Goal: Information Seeking & Learning: Learn about a topic

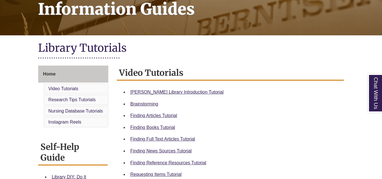
scroll to position [113, 0]
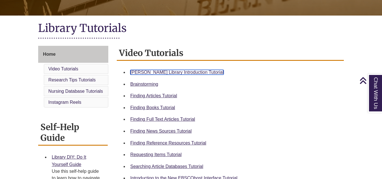
click at [143, 71] on link "Berntsen Library Introduction Tutorial" at bounding box center [176, 72] width 93 height 5
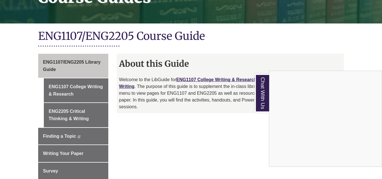
scroll to position [113, 0]
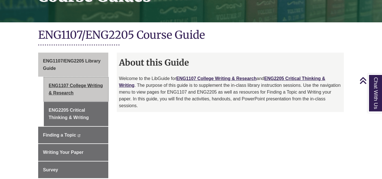
click at [63, 79] on link "ENG1107 College Writing & Research" at bounding box center [76, 89] width 64 height 24
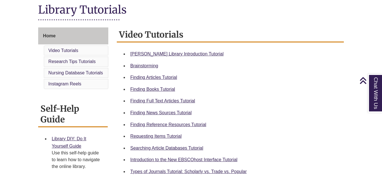
scroll to position [141, 0]
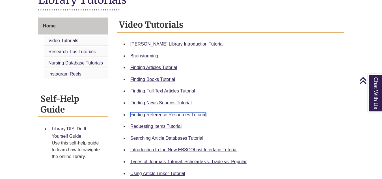
click at [179, 114] on link "Finding Reference Resources Tutorial" at bounding box center [168, 114] width 76 height 5
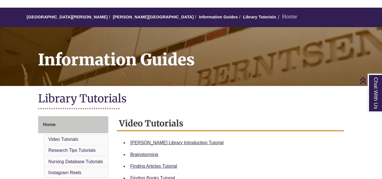
scroll to position [0, 0]
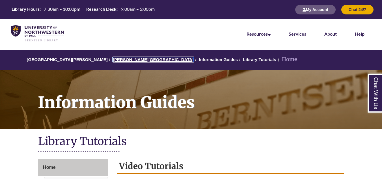
click at [123, 61] on link "[PERSON_NAME][GEOGRAPHIC_DATA]" at bounding box center [153, 59] width 81 height 5
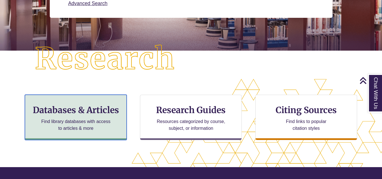
click at [120, 105] on h3 "Databases & Articles" at bounding box center [76, 110] width 92 height 11
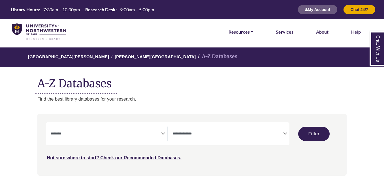
select select "Database Subject Filter"
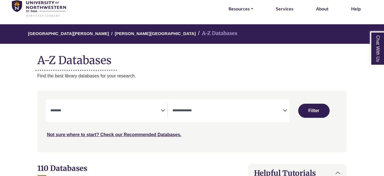
scroll to position [57, 0]
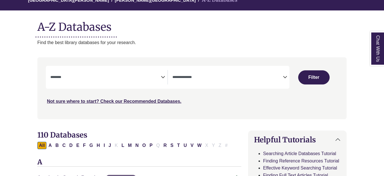
drag, startPoint x: 278, startPoint y: 79, endPoint x: 280, endPoint y: 83, distance: 5.0
click at [279, 79] on textarea "Search" at bounding box center [227, 78] width 110 height 5
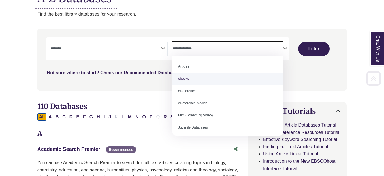
scroll to position [113, 0]
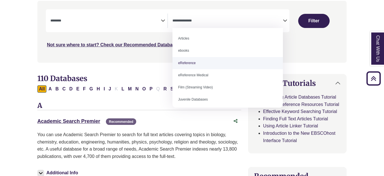
select select "*****"
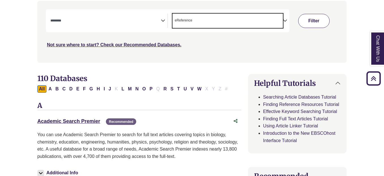
click at [311, 24] on button "Filter" at bounding box center [313, 21] width 31 height 14
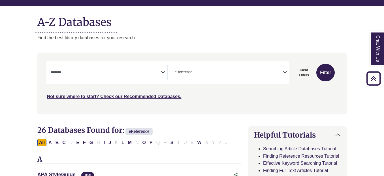
scroll to position [57, 0]
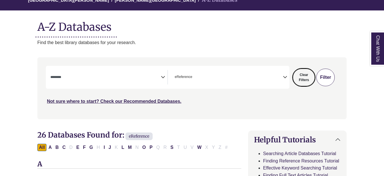
click at [304, 76] on button "Clear Filters" at bounding box center [303, 78] width 22 height 18
select select "Database Subject Filter"
select select "Database Types Filter"
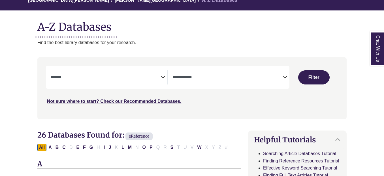
select select "Database Subject Filter"
select select "Database Types Filter"
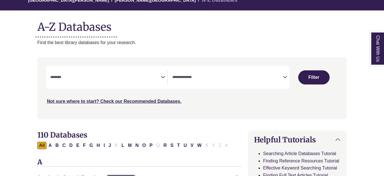
click at [111, 77] on textarea "Search" at bounding box center [105, 78] width 110 height 5
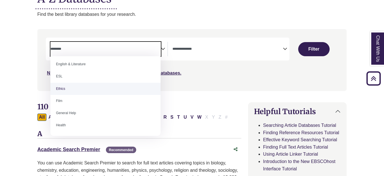
scroll to position [226, 0]
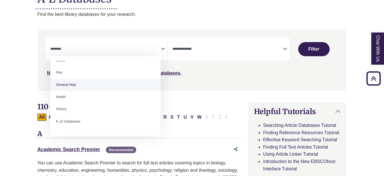
select select "*****"
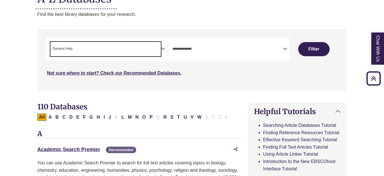
scroll to position [109, 0]
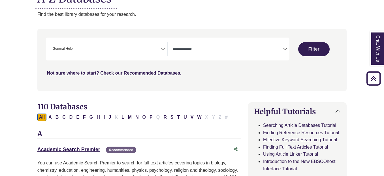
click at [135, 42] on div "**********" at bounding box center [167, 49] width 243 height 23
click at [134, 46] on span "× General Help" at bounding box center [105, 49] width 110 height 14
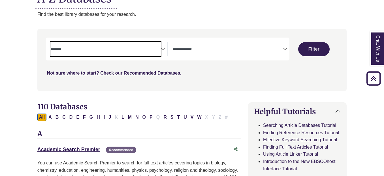
click at [132, 48] on textarea "Search" at bounding box center [105, 49] width 110 height 5
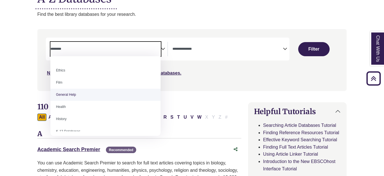
scroll to position [226, 0]
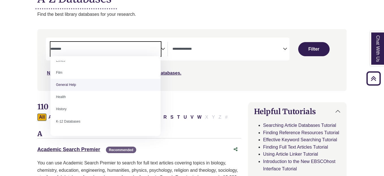
select select "*****"
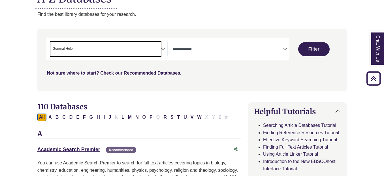
click at [209, 78] on div "Search filters" at bounding box center [192, 59] width 302 height 57
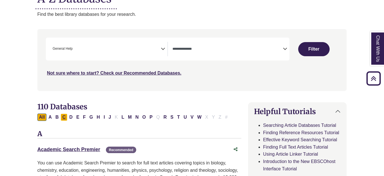
click at [66, 115] on button "C" at bounding box center [64, 117] width 7 height 7
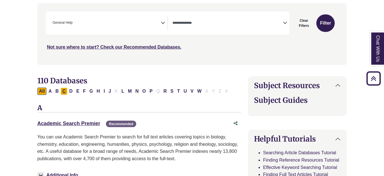
scroll to position [141, 0]
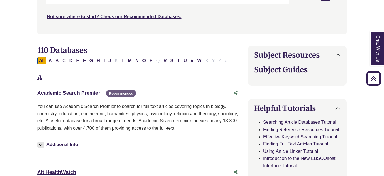
select select "Database Types Filter"
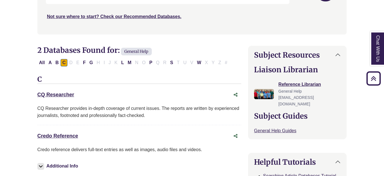
click at [72, 140] on div "Credo Reference This link opens in a new window" at bounding box center [133, 136] width 192 height 8
click at [72, 137] on link "Credo Reference This link opens in a new window" at bounding box center [57, 136] width 41 height 6
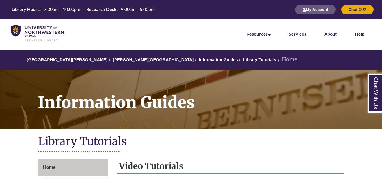
click at [119, 63] on li "[PERSON_NAME][GEOGRAPHIC_DATA]" at bounding box center [151, 59] width 86 height 7
click at [119, 60] on link "[PERSON_NAME][GEOGRAPHIC_DATA]" at bounding box center [153, 59] width 81 height 5
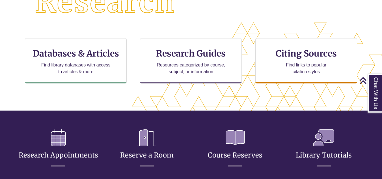
scroll to position [3, 3]
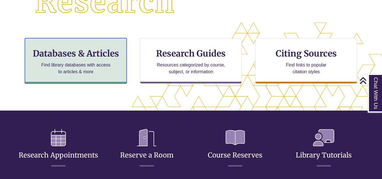
click at [95, 55] on h3 "Databases & Articles" at bounding box center [76, 53] width 92 height 11
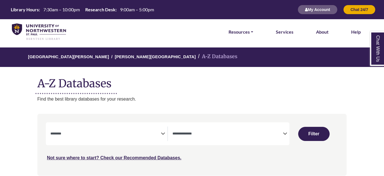
select select "Database Subject Filter"
select select "Database Types Filter"
select select "Database Subject Filter"
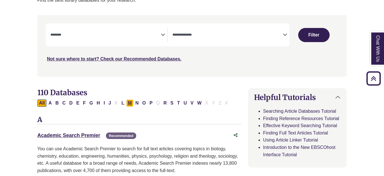
scroll to position [98, 0]
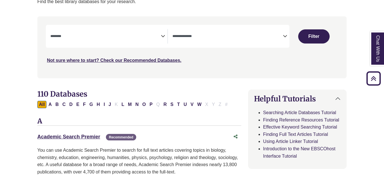
click at [286, 34] on icon "Search filters" at bounding box center [285, 35] width 4 height 8
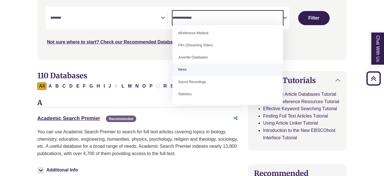
scroll to position [126, 0]
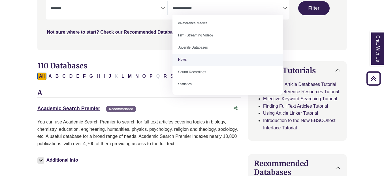
select select "*****"
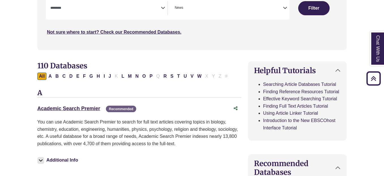
click at [198, 34] on div "Not sure where to start? Check our Recommended Databases." at bounding box center [155, 30] width 219 height 12
click at [299, 6] on button "Filter" at bounding box center [313, 8] width 31 height 14
select select "Database Subject Filter"
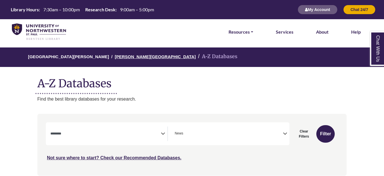
click at [119, 57] on link "[PERSON_NAME][GEOGRAPHIC_DATA]" at bounding box center [155, 56] width 81 height 6
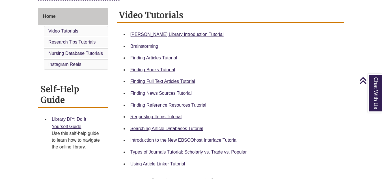
scroll to position [141, 0]
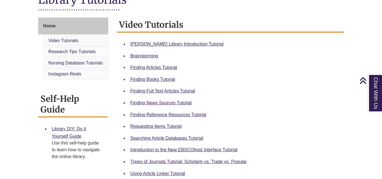
click at [164, 106] on div "Finding News Sources Tutorial" at bounding box center [234, 102] width 209 height 7
click at [163, 104] on link "Finding News Sources Tutorial" at bounding box center [160, 102] width 61 height 5
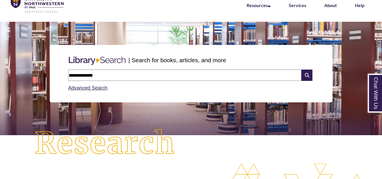
type input "**********"
